Goal: Download file/media: Download file/media

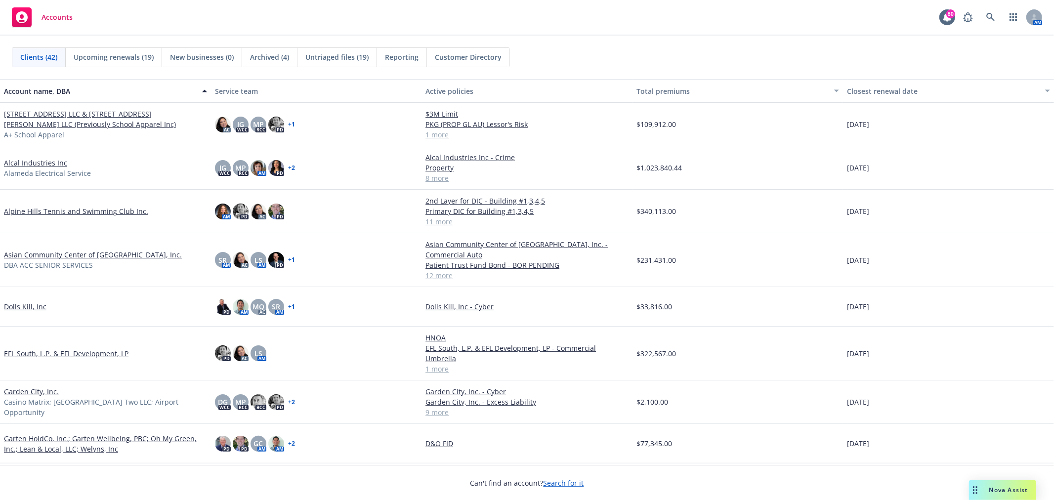
click at [801, 28] on div "Accounts 80 AM" at bounding box center [527, 18] width 1054 height 36
click at [991, 16] on icon at bounding box center [990, 17] width 8 height 8
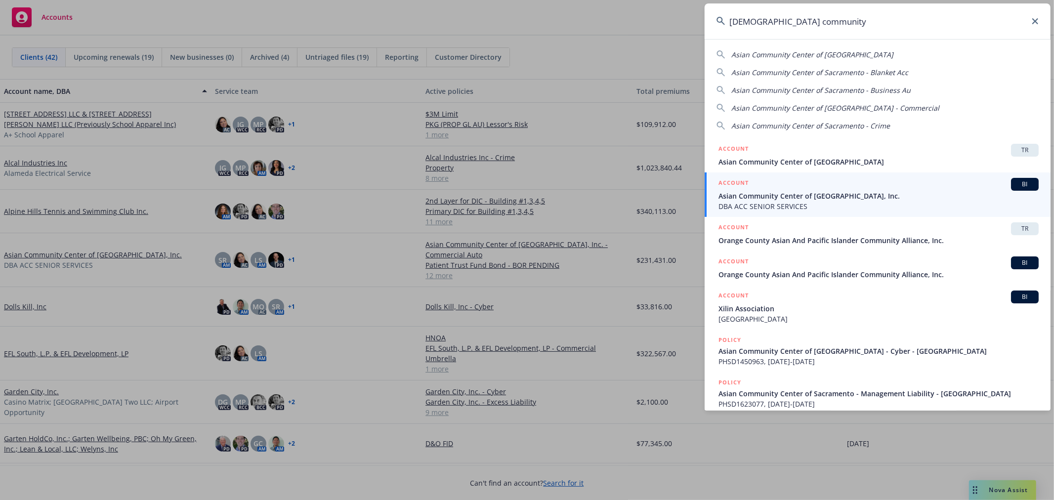
type input "[DEMOGRAPHIC_DATA] community"
click at [826, 200] on span "Asian Community Center of [GEOGRAPHIC_DATA], Inc." at bounding box center [878, 196] width 320 height 10
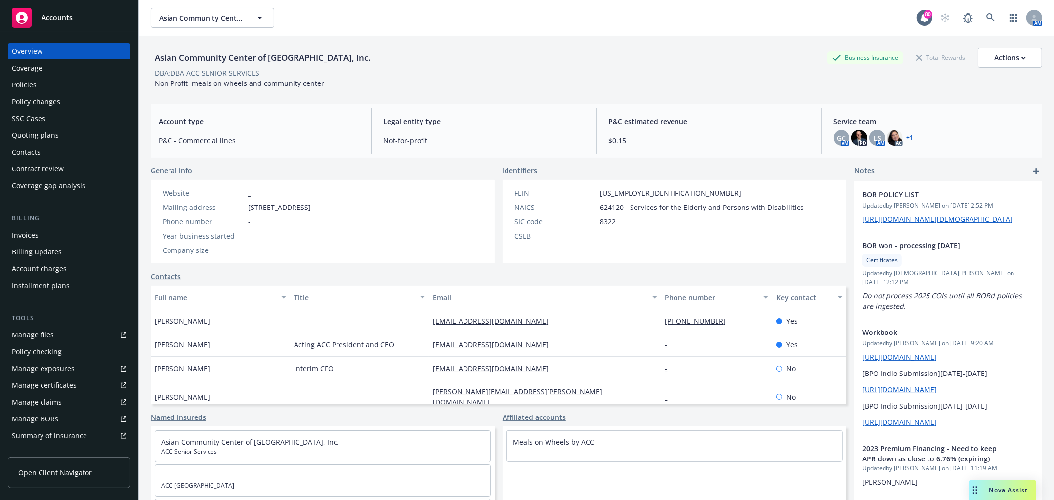
click at [58, 80] on div "Policies" at bounding box center [69, 85] width 115 height 16
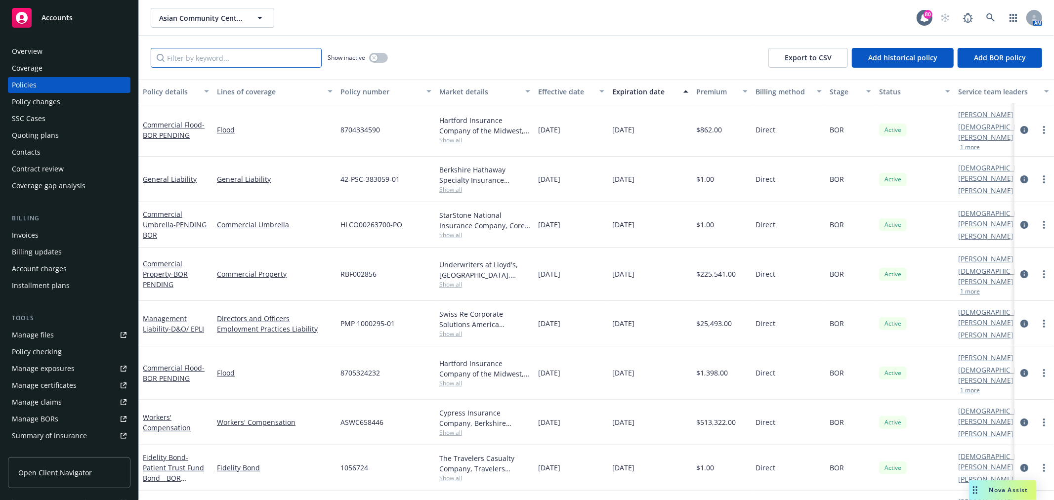
click at [220, 55] on input "Filter by keyword..." at bounding box center [236, 58] width 171 height 20
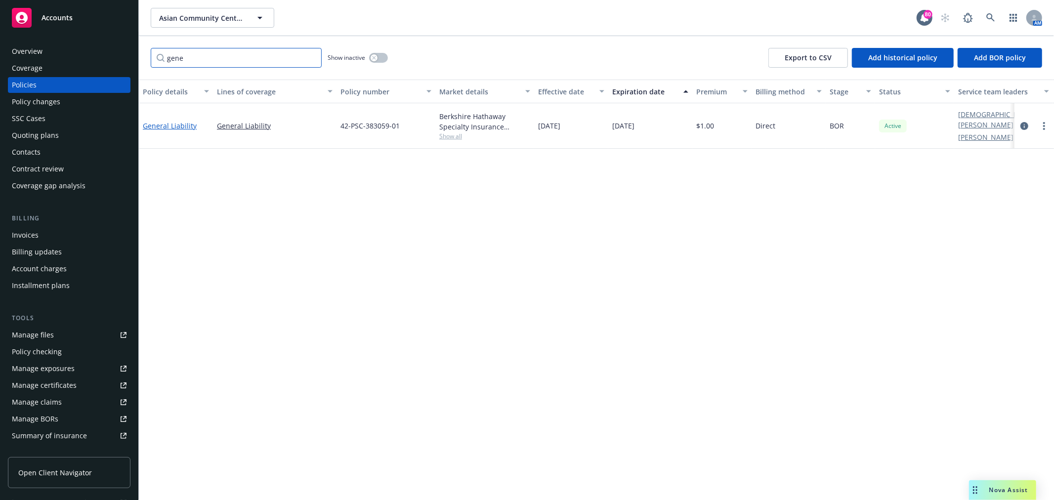
type input "gene"
click at [175, 121] on link "General Liability" at bounding box center [170, 125] width 54 height 9
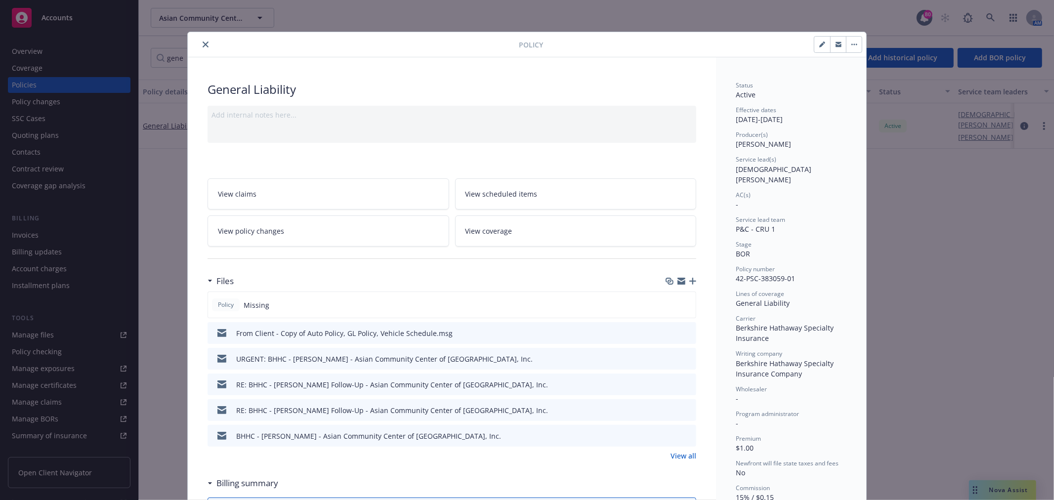
scroll to position [55, 0]
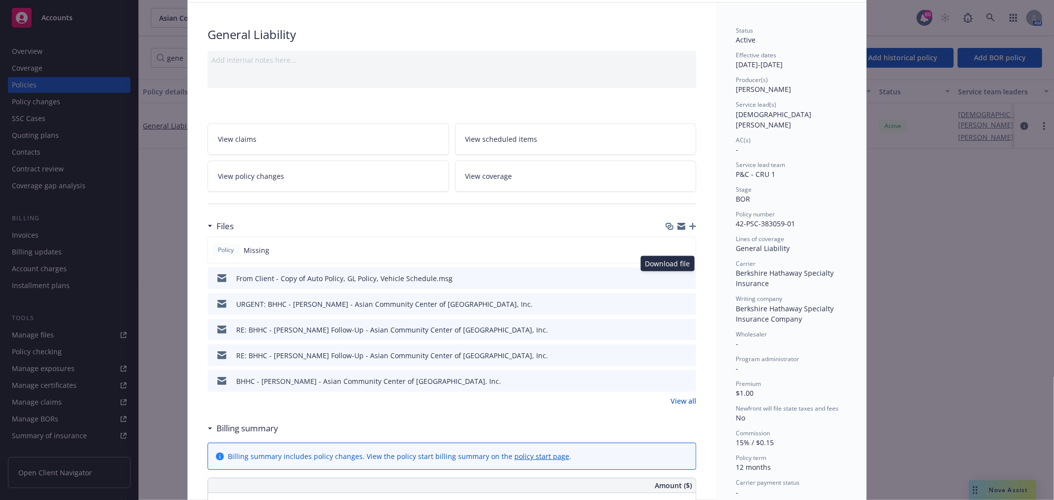
click at [667, 273] on div "Download file Download file" at bounding box center [679, 278] width 25 height 10
click at [668, 278] on icon "download file" at bounding box center [670, 278] width 8 height 8
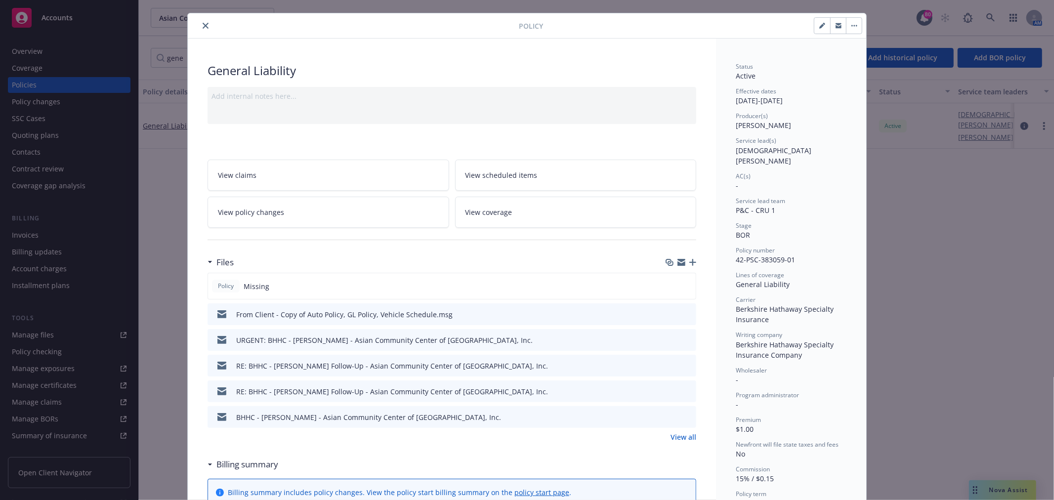
scroll to position [0, 0]
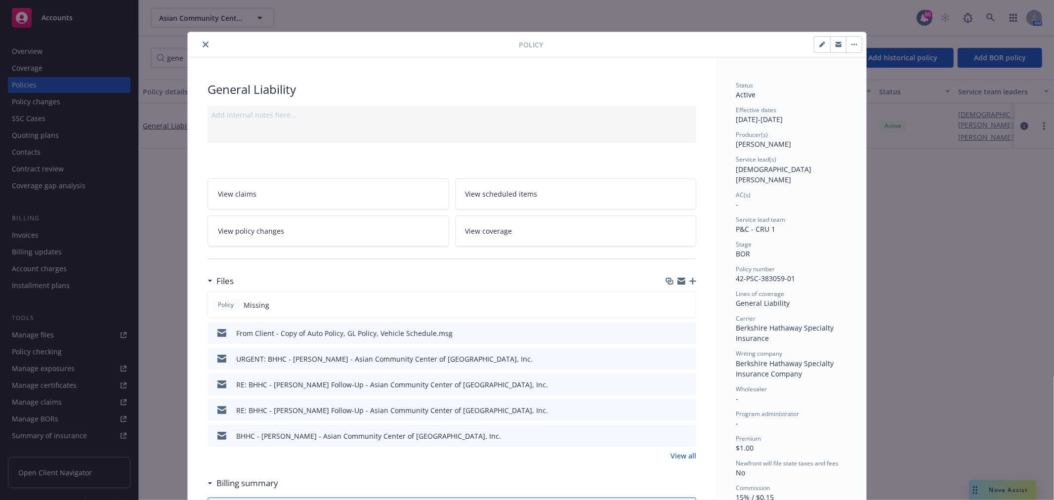
click at [206, 42] on button "close" at bounding box center [206, 45] width 12 height 12
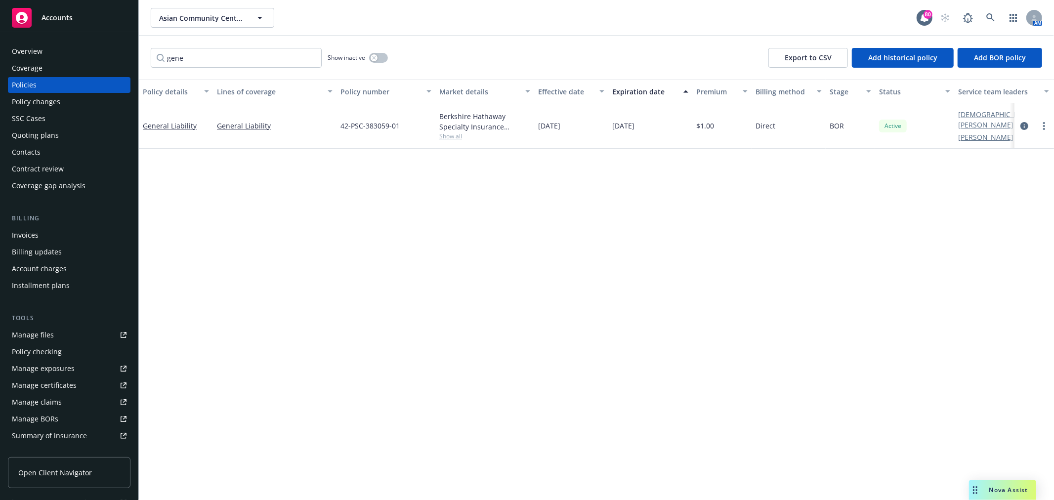
click at [91, 48] on div "Overview" at bounding box center [69, 51] width 115 height 16
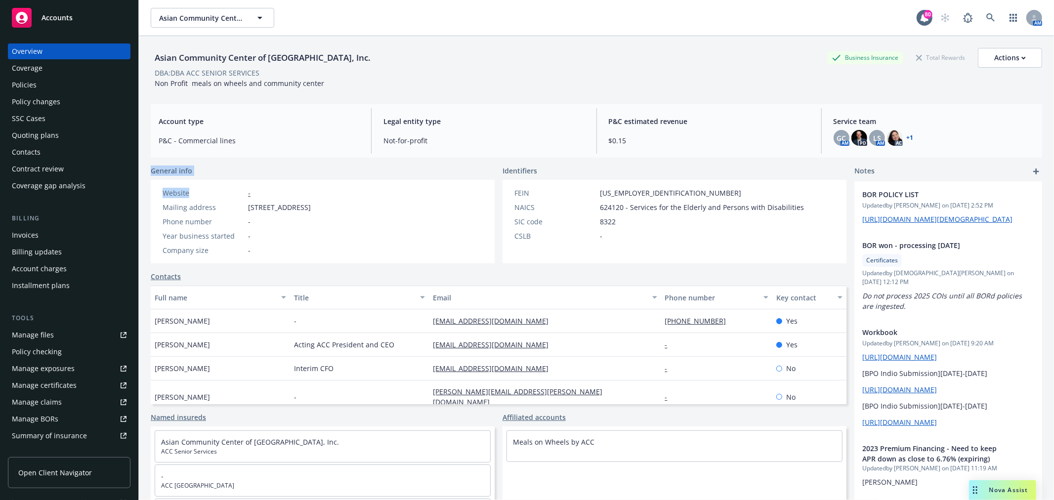
drag, startPoint x: 141, startPoint y: 165, endPoint x: 213, endPoint y: 185, distance: 74.7
click at [213, 185] on div "Asian Community Center of [GEOGRAPHIC_DATA], Inc. Business Insurance Total Rewa…" at bounding box center [596, 286] width 915 height 500
click at [153, 261] on div "Website - Mailing address [STREET_ADDRESS][PHONE_NUMBER] Phone number - Year bu…" at bounding box center [237, 221] width 172 height 83
click at [906, 224] on link "[URL][DOMAIN_NAME][DEMOGRAPHIC_DATA]" at bounding box center [937, 218] width 150 height 9
